Goal: Information Seeking & Learning: Learn about a topic

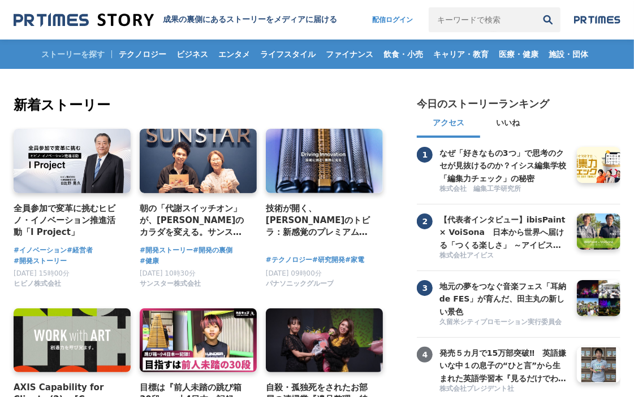
click at [428, 18] on input "キーワードで検索" at bounding box center [481, 19] width 107 height 25
type input "さ"
type input "猫"
click at [535, 7] on button "検索" at bounding box center [547, 19] width 25 height 25
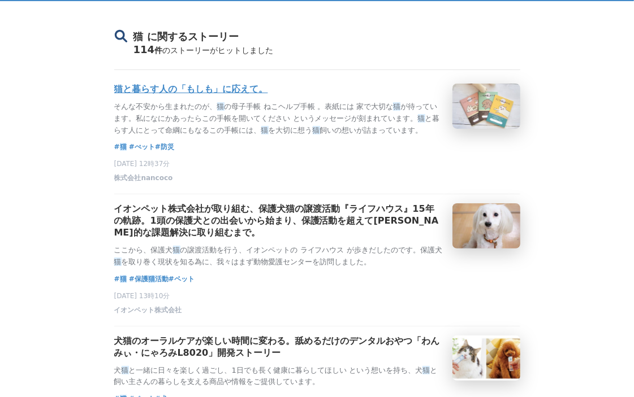
scroll to position [70, 0]
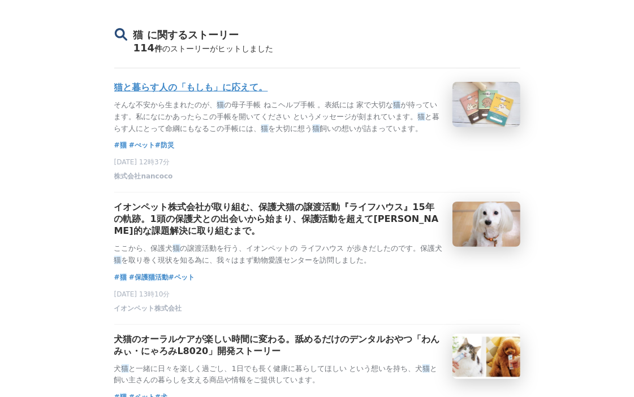
drag, startPoint x: 229, startPoint y: 89, endPoint x: 234, endPoint y: 94, distance: 6.4
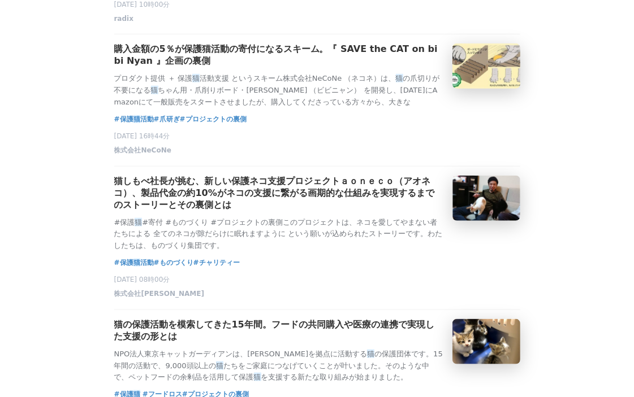
scroll to position [619, 0]
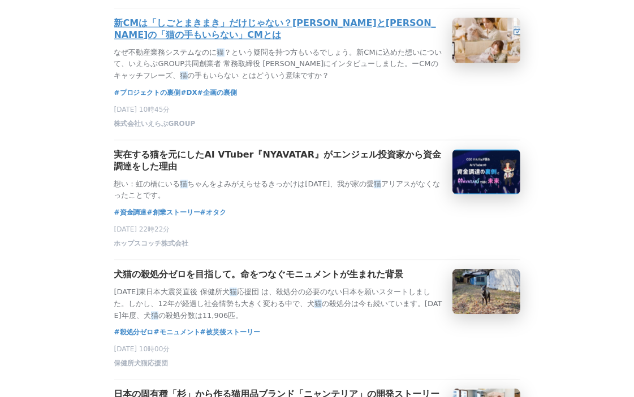
scroll to position [1312, 0]
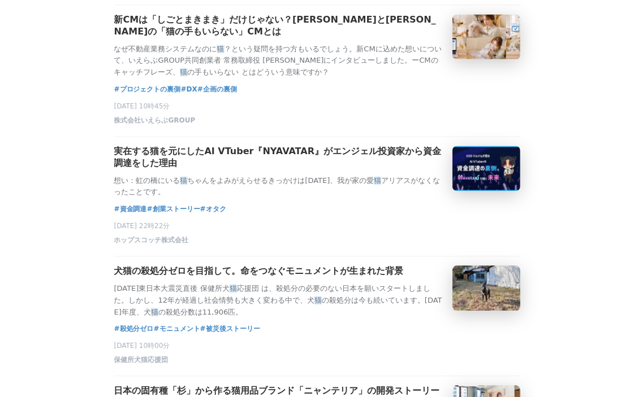
click at [633, 194] on html "成果の裏側にあるストーリーをメディアに届ける 配信ログイン 猫 検索履歴 全て削除 猫" at bounding box center [317, 111] width 634 height 2846
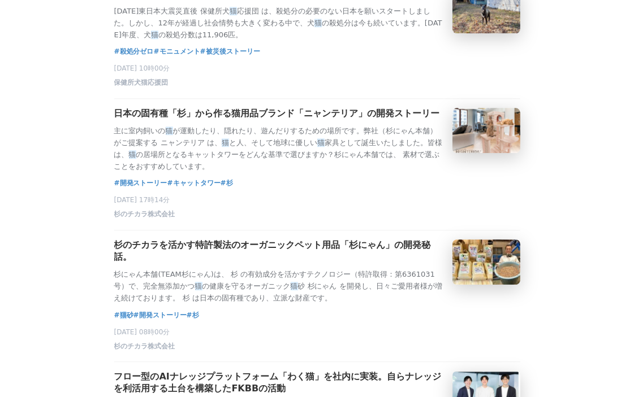
scroll to position [1618, 0]
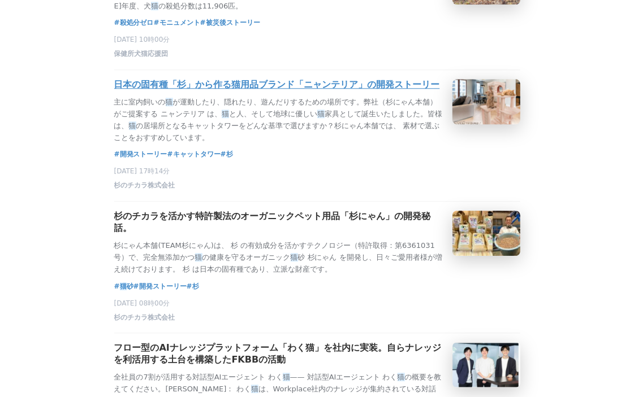
drag, startPoint x: 372, startPoint y: 160, endPoint x: 376, endPoint y: 167, distance: 8.1
drag, startPoint x: 363, startPoint y: 168, endPoint x: 369, endPoint y: 168, distance: 6.2
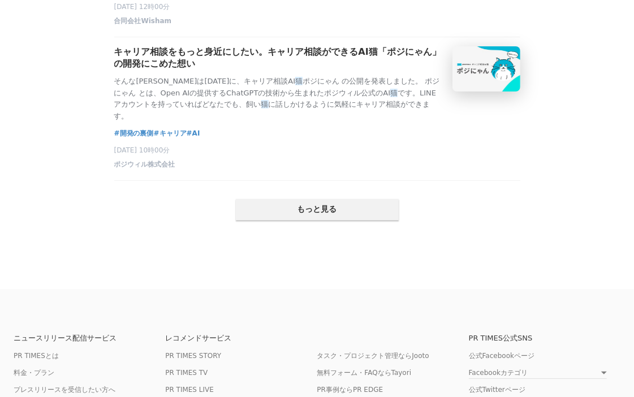
scroll to position [2320, 0]
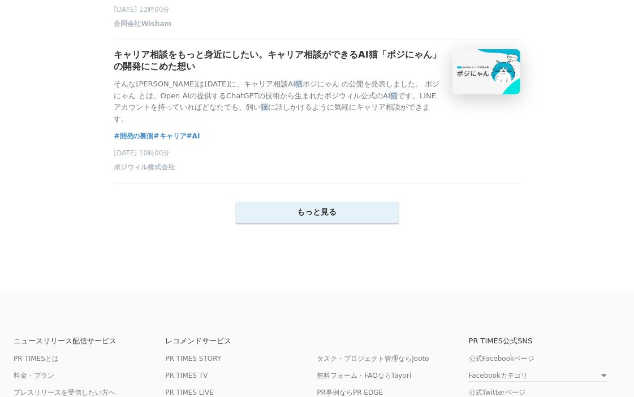
click at [318, 223] on button "もっと見る" at bounding box center [317, 212] width 163 height 21
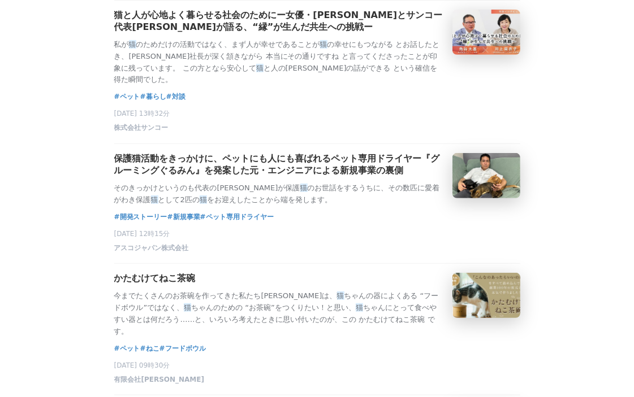
scroll to position [2641, 0]
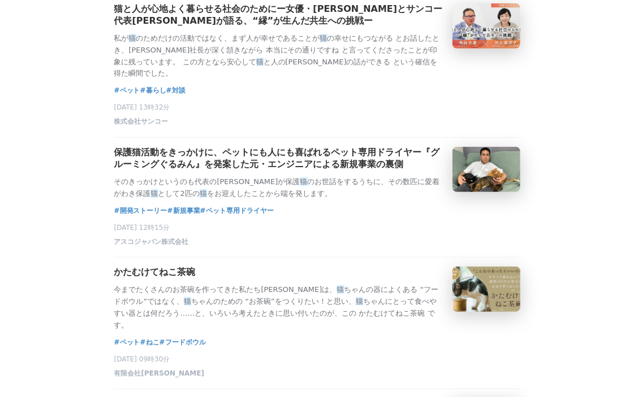
drag, startPoint x: 283, startPoint y: 274, endPoint x: 293, endPoint y: 272, distance: 10.3
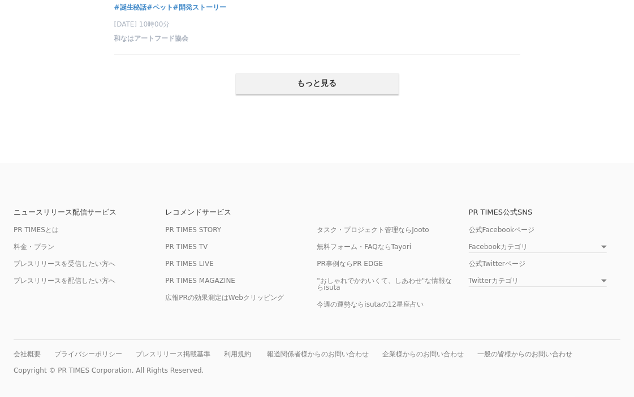
scroll to position [4841, 0]
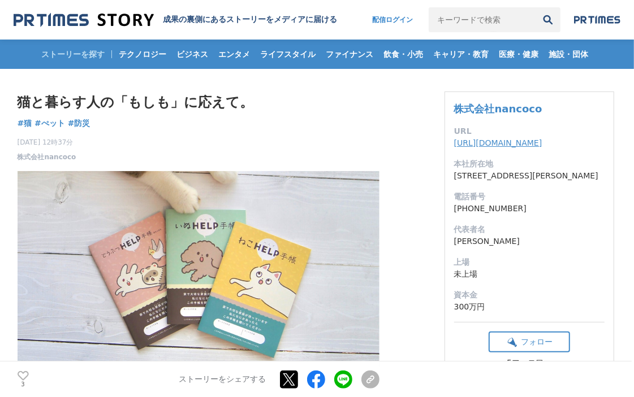
click at [506, 143] on link "http://helmo.shop/" at bounding box center [498, 142] width 88 height 9
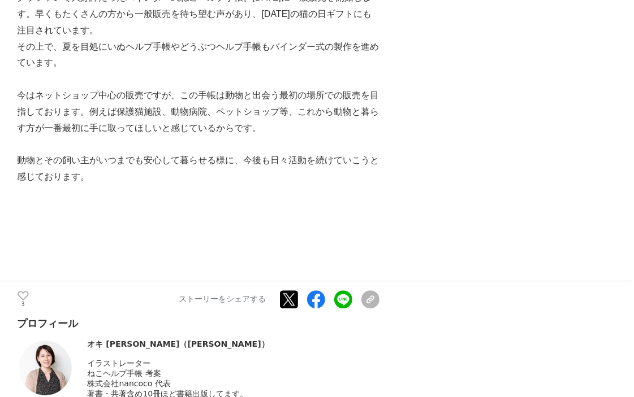
scroll to position [6216, 0]
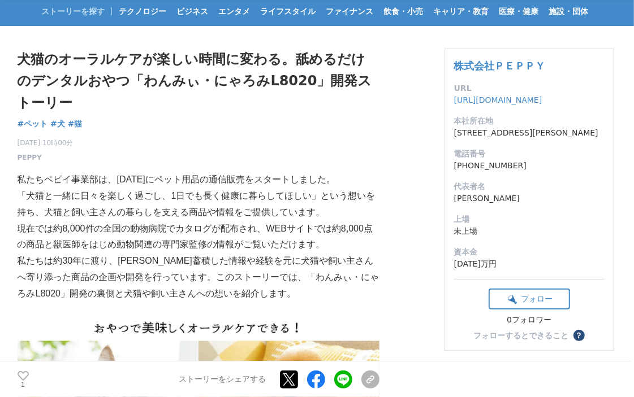
scroll to position [42, 0]
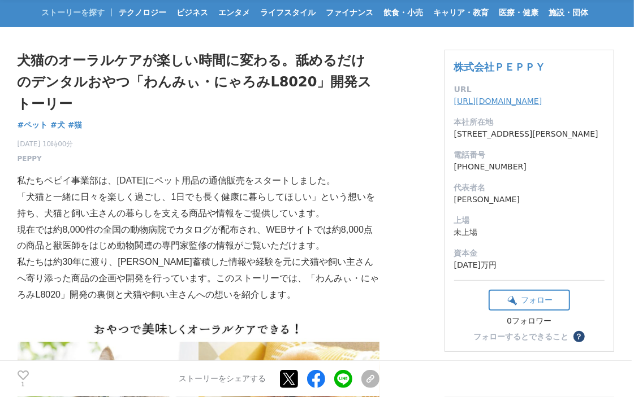
click at [510, 102] on link "https://www.peppynet.com/" at bounding box center [498, 101] width 88 height 9
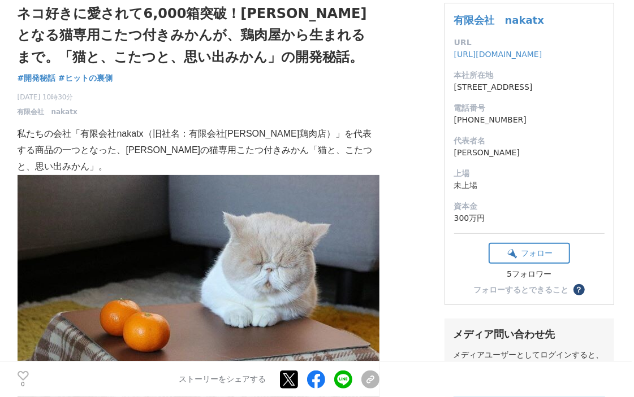
scroll to position [84, 0]
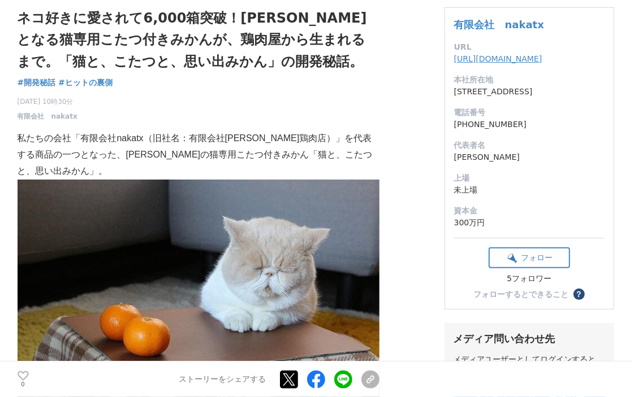
click at [496, 63] on link "https://www.rakuten.ne.jp/gold/chicken-nakata/" at bounding box center [498, 58] width 88 height 9
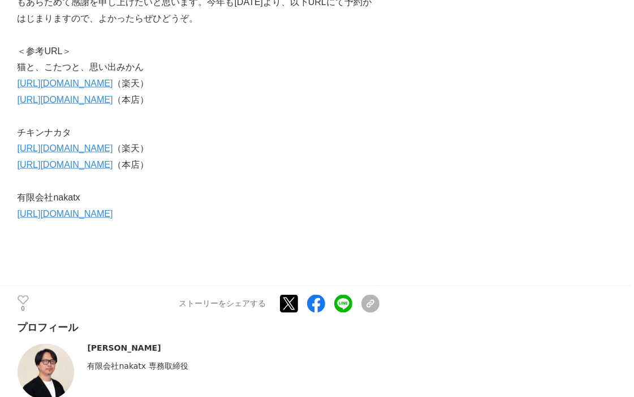
scroll to position [5622, 0]
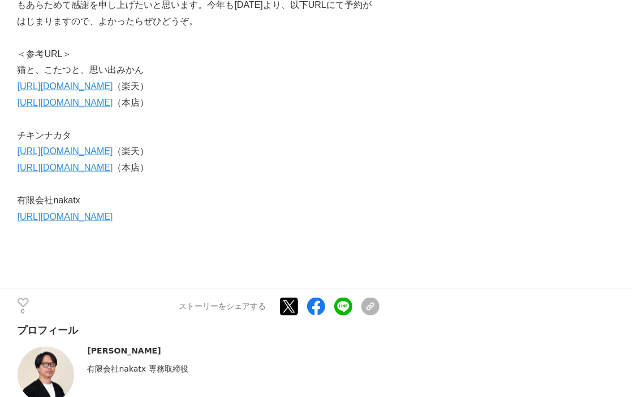
click at [79, 217] on link "https://nakatx.jp/" at bounding box center [66, 217] width 96 height 10
click at [88, 220] on link "https://nakatx.jp/" at bounding box center [66, 217] width 96 height 10
click at [113, 168] on link "https://chicken-nakata.jp/" at bounding box center [66, 168] width 96 height 10
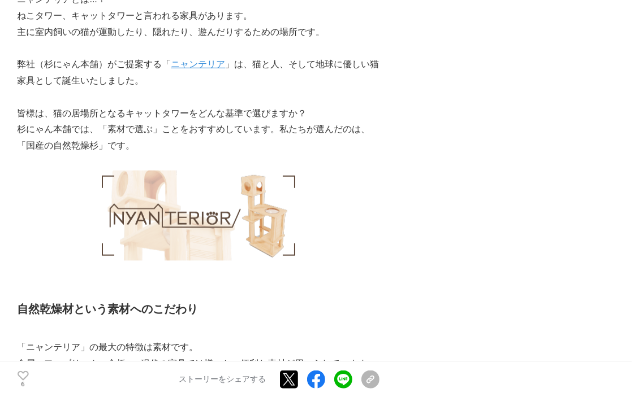
scroll to position [491, 0]
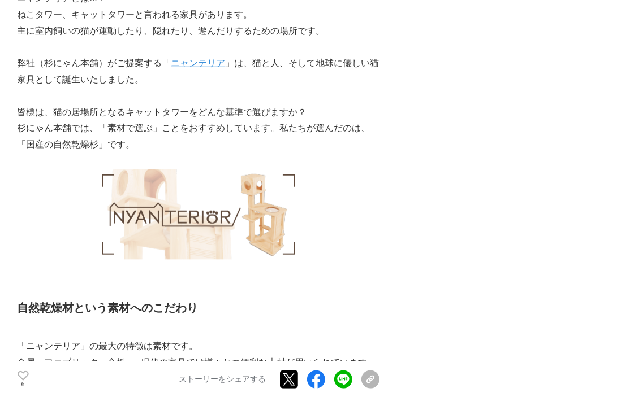
click at [209, 62] on link "ニャンテリア" at bounding box center [198, 63] width 54 height 10
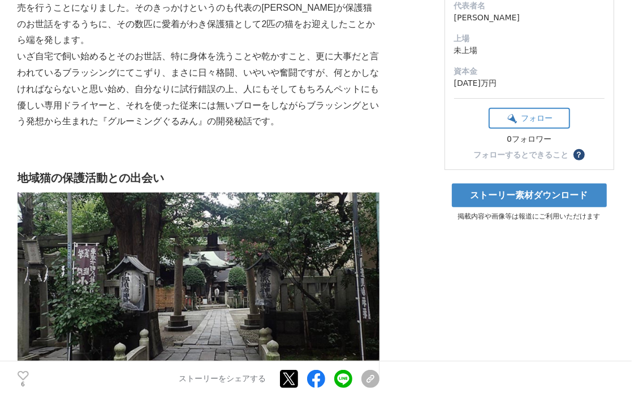
scroll to position [248, 0]
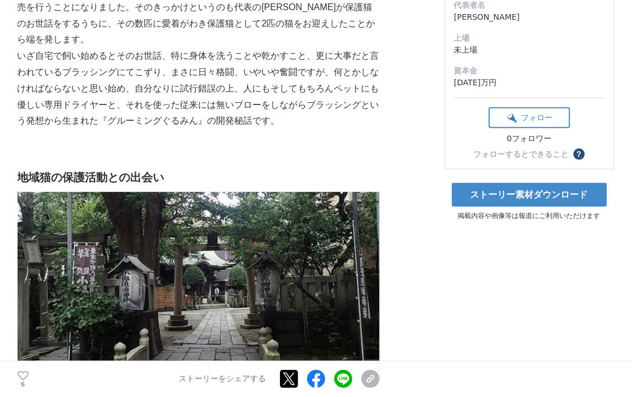
click at [138, 106] on p "いざ自宅で飼い始めるとそのお世話、特に身体を洗うことや乾かすこと、更に大事だと言われているブラッシングにてこずり、まさに日々格闘、いやいや奮闘ですが、何とかし…" at bounding box center [199, 88] width 362 height 81
drag, startPoint x: 138, startPoint y: 106, endPoint x: 167, endPoint y: 105, distance: 29.4
click at [169, 105] on p "いざ自宅で飼い始めるとそのお世話、特に身体を洗うことや乾かすこと、更に大事だと言われているブラッシングにてこずり、まさに日々格闘、いやいや奮闘ですが、何とかし…" at bounding box center [199, 88] width 362 height 81
drag, startPoint x: 197, startPoint y: 102, endPoint x: 110, endPoint y: 105, distance: 86.5
click at [110, 105] on p "いざ自宅で飼い始めるとそのお世話、特に身体を洗うことや乾かすこと、更に大事だと言われているブラッシングにてこずり、まさに日々格闘、いやいや奮闘ですが、何とかし…" at bounding box center [199, 88] width 362 height 81
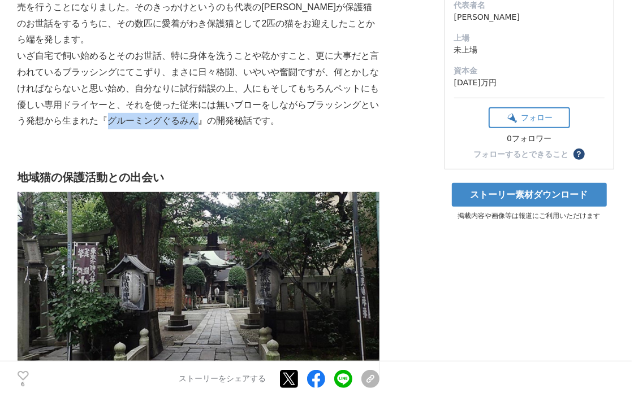
scroll to position [240, 0]
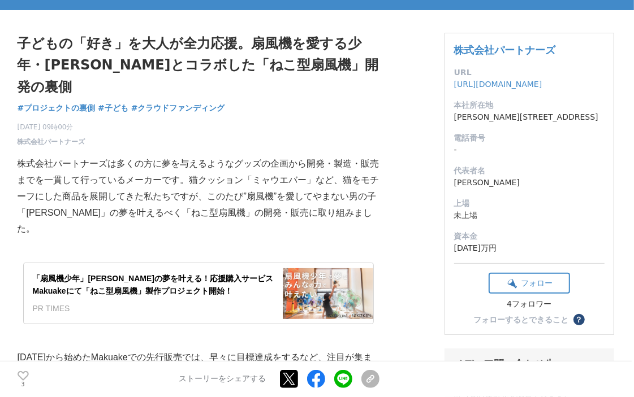
scroll to position [59, 0]
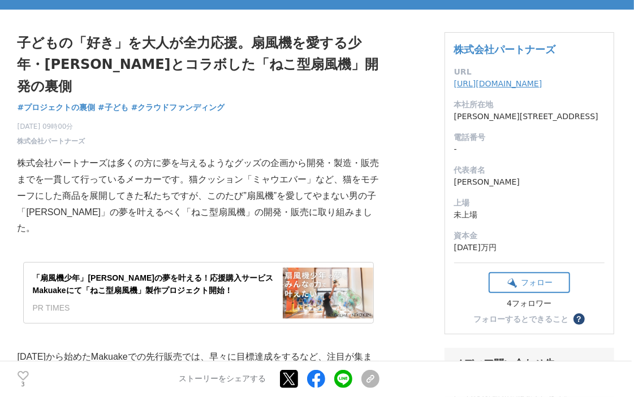
click at [506, 82] on link "http://www.ptns-sp.com/" at bounding box center [498, 83] width 88 height 9
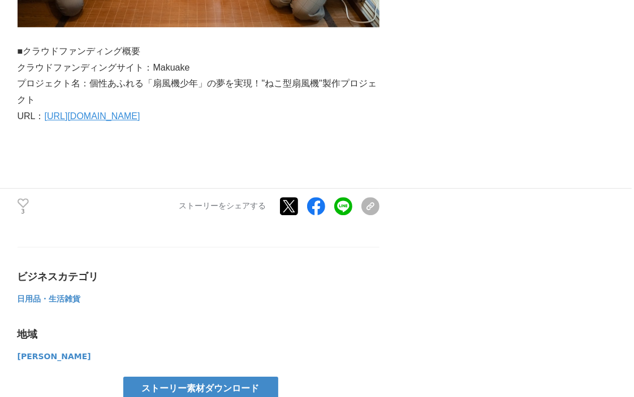
scroll to position [6385, 0]
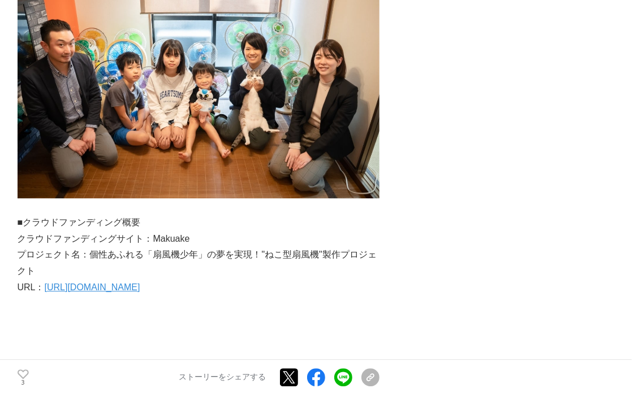
click at [199, 280] on p "URL： https://www.makuake.com/project/neko-senpuuki/" at bounding box center [199, 288] width 362 height 16
click at [140, 283] on link "https://www.makuake.com/project/neko-senpuuki/" at bounding box center [93, 288] width 96 height 10
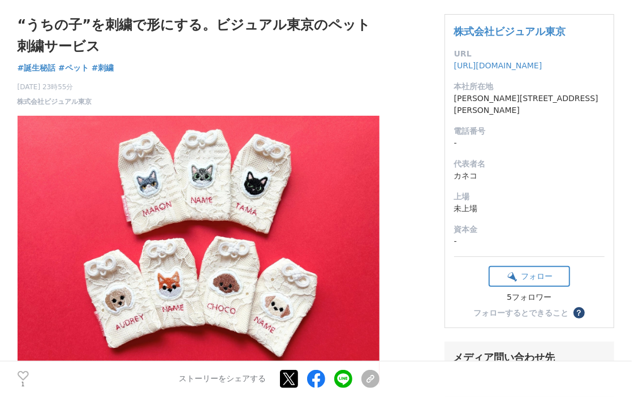
scroll to position [80, 0]
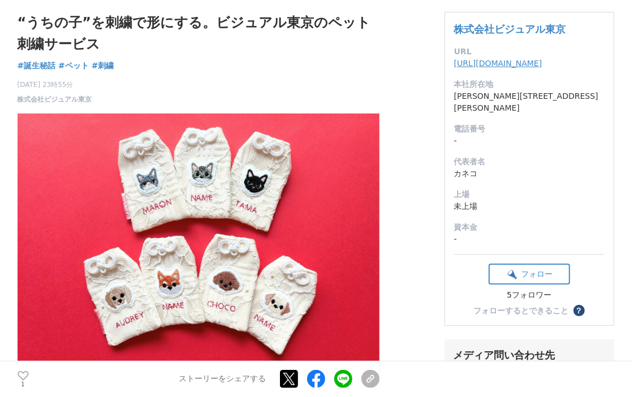
click at [486, 63] on link "https://visualtokyocom.com/" at bounding box center [498, 63] width 88 height 9
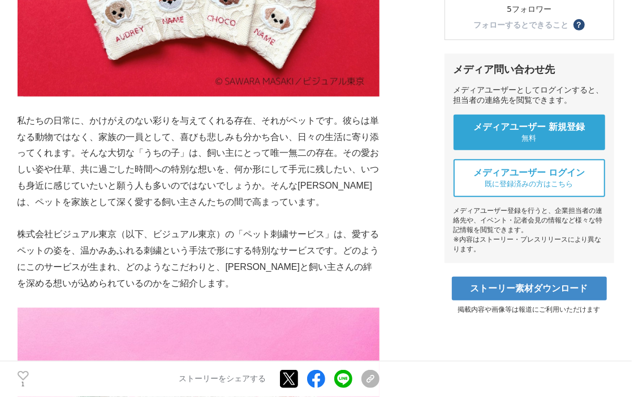
scroll to position [370, 0]
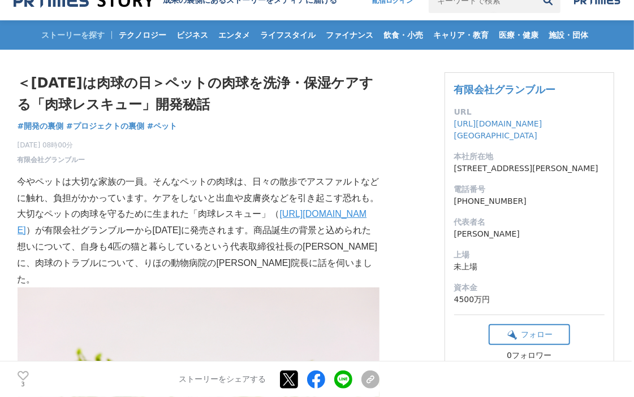
scroll to position [20, 0]
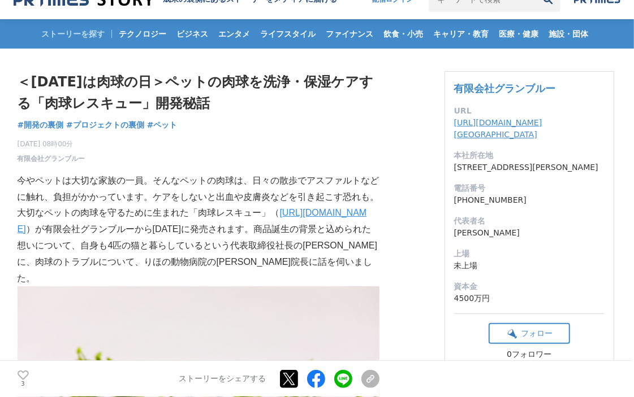
click at [476, 119] on link "[URL][DOMAIN_NAME][GEOGRAPHIC_DATA]" at bounding box center [498, 128] width 88 height 21
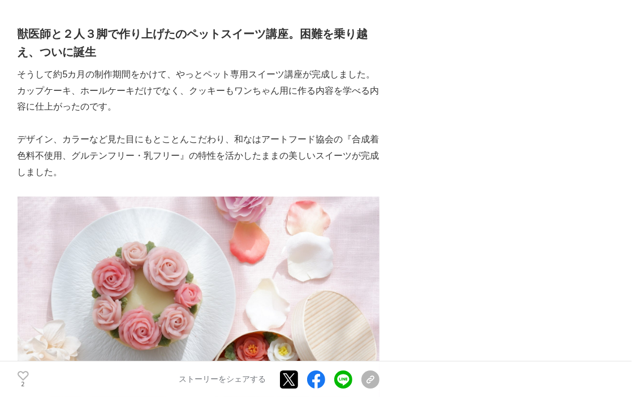
scroll to position [2050, 0]
